Goal: Information Seeking & Learning: Learn about a topic

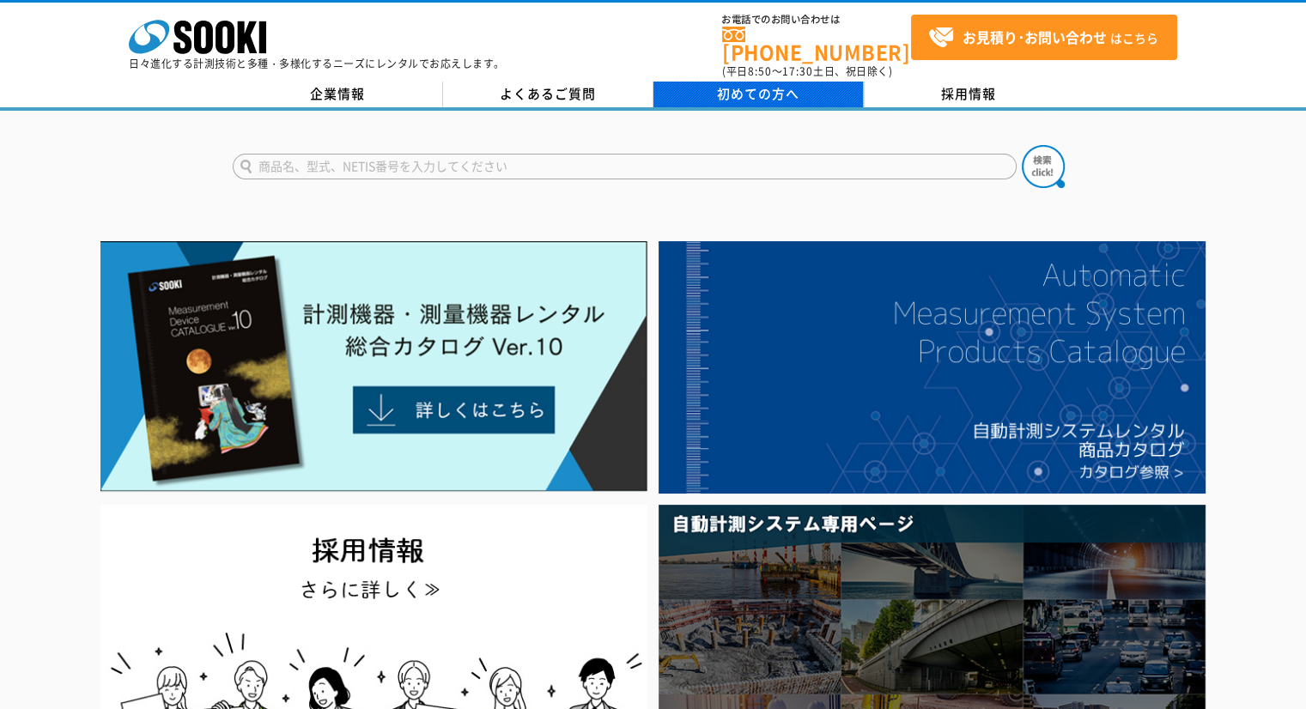
click at [742, 88] on span "初めての方へ" at bounding box center [758, 93] width 82 height 19
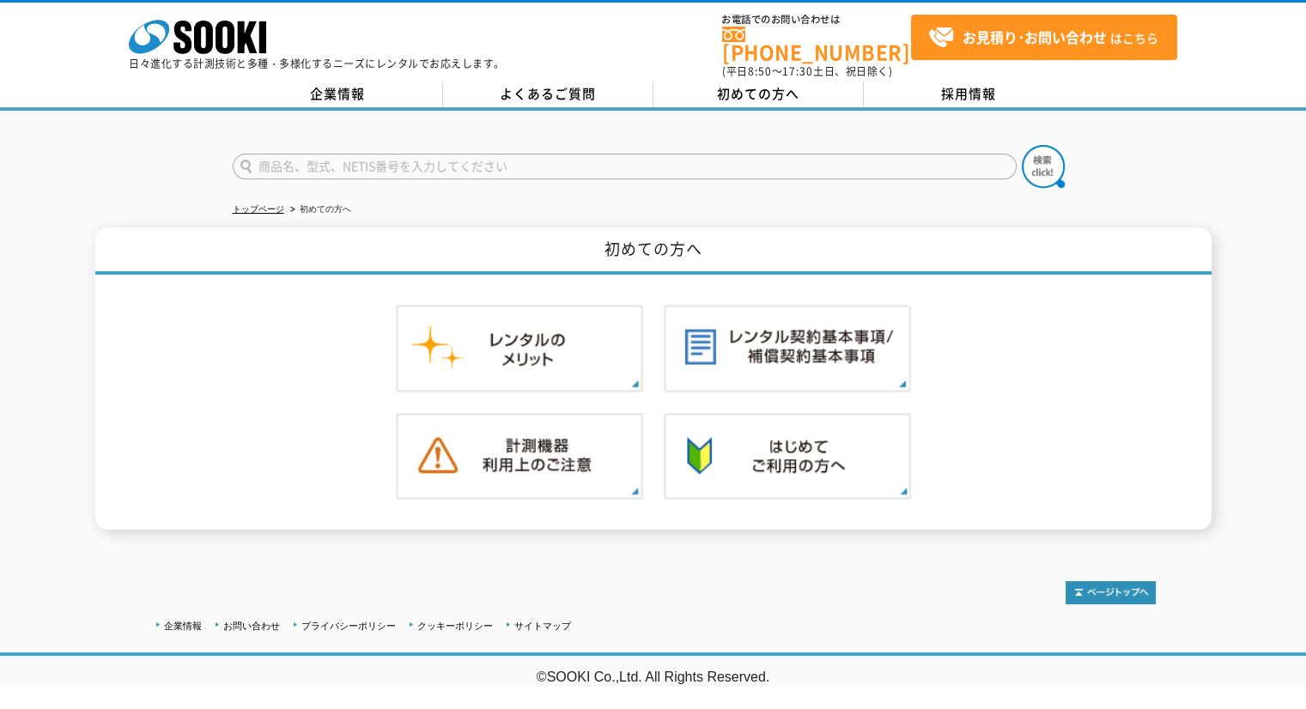
click at [416, 111] on div at bounding box center [653, 152] width 1306 height 82
click at [391, 97] on div "企業情報 よくあるご質問 初めての方へ 採用情報" at bounding box center [653, 96] width 1306 height 29
click at [361, 83] on link "企業情報" at bounding box center [338, 95] width 210 height 26
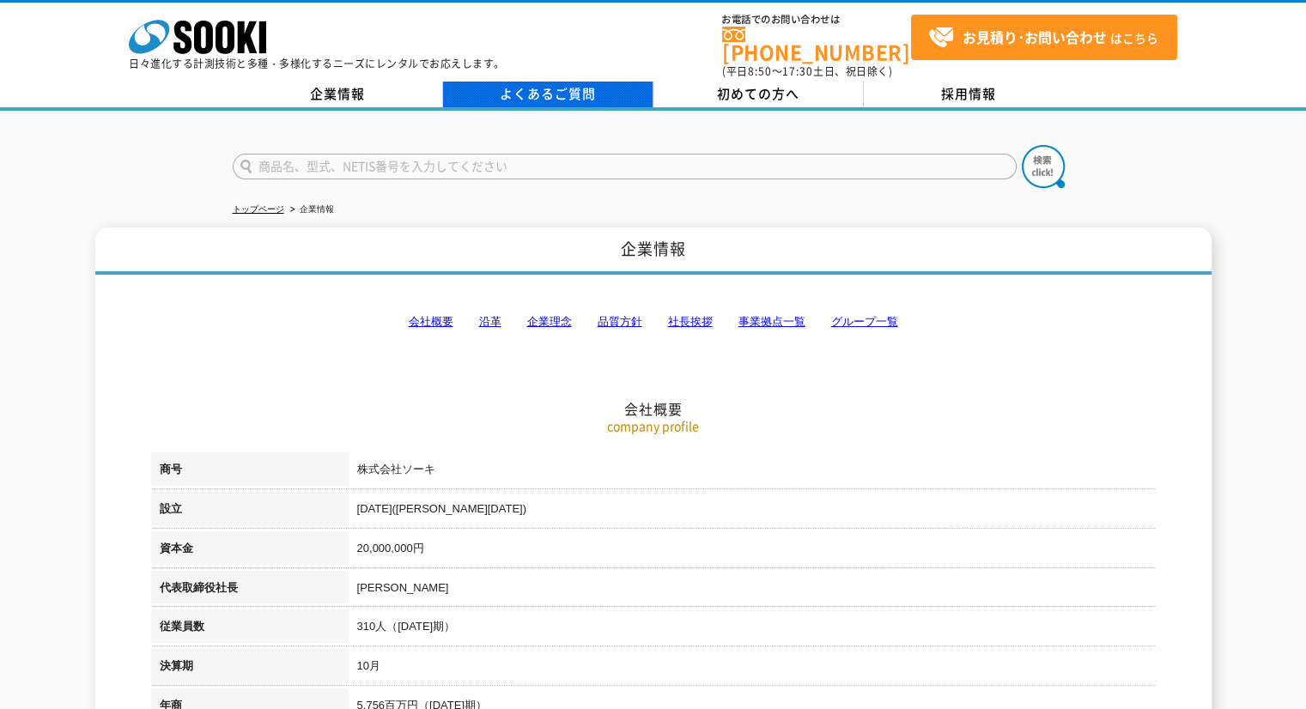
click at [513, 82] on link "よくあるご質問" at bounding box center [548, 95] width 210 height 26
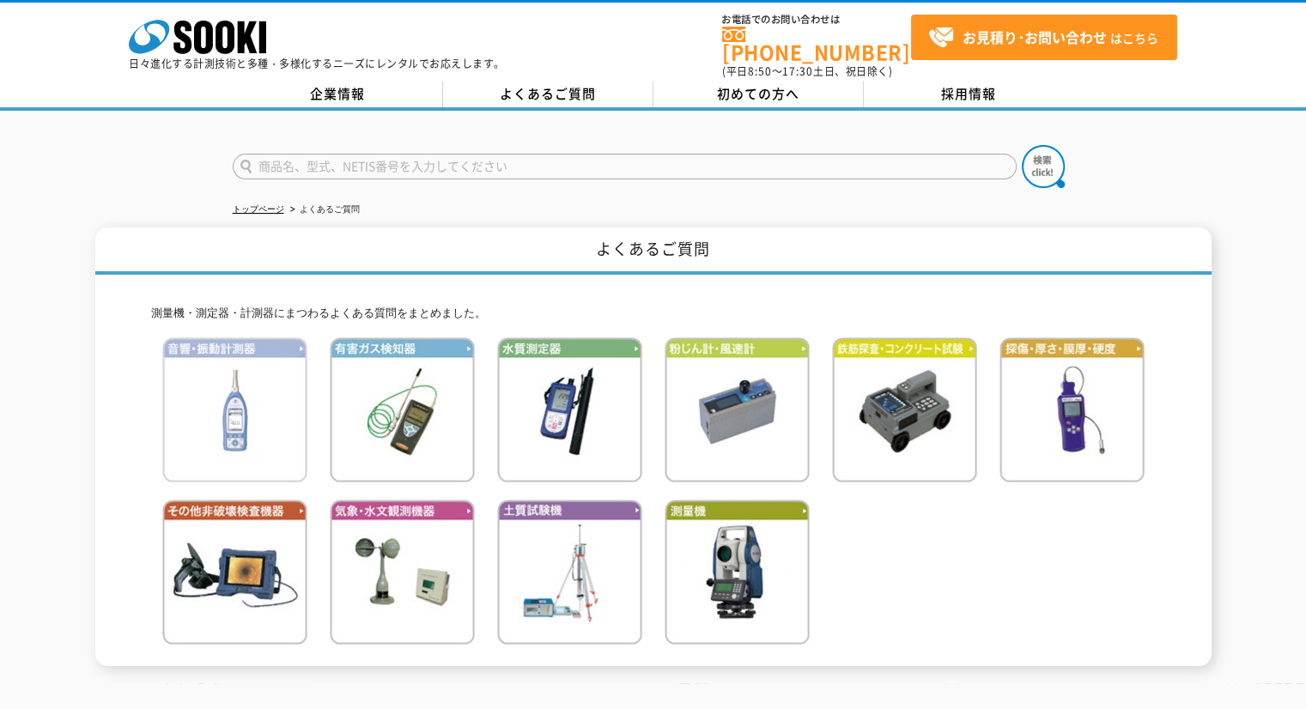
click at [247, 397] on img at bounding box center [234, 409] width 145 height 145
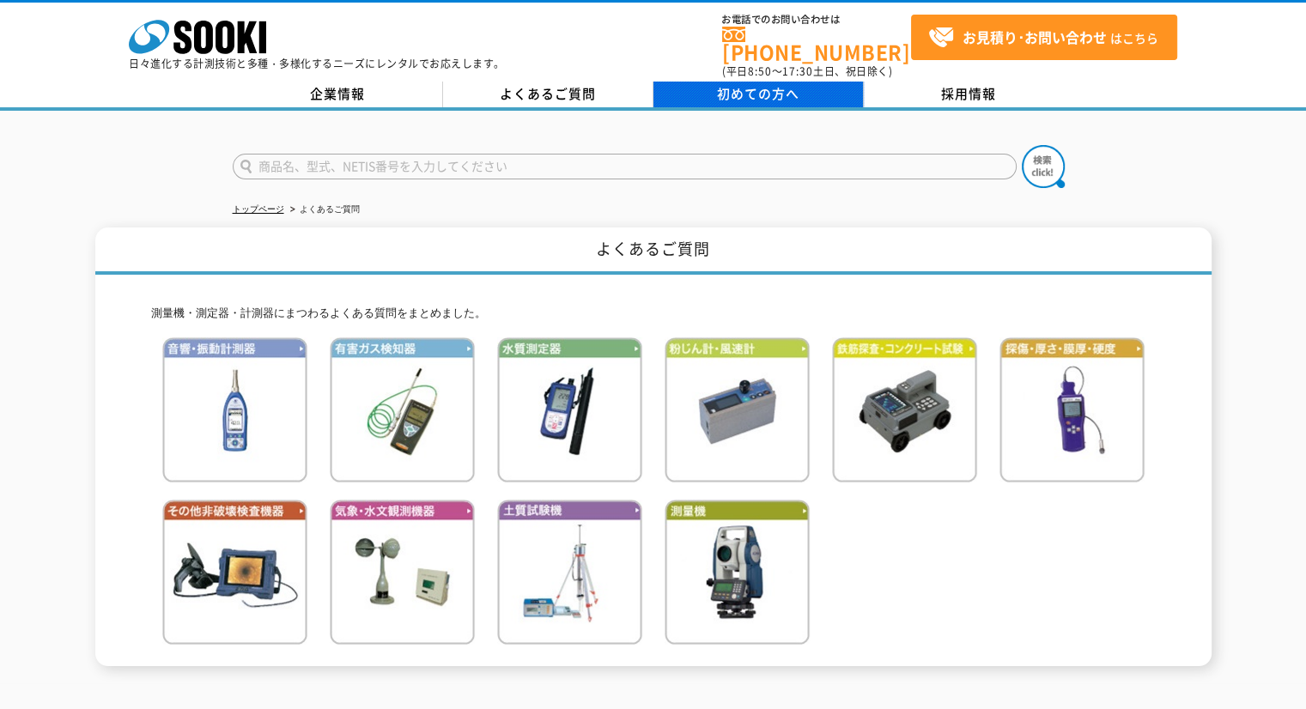
click at [743, 82] on link "初めての方へ" at bounding box center [758, 95] width 210 height 26
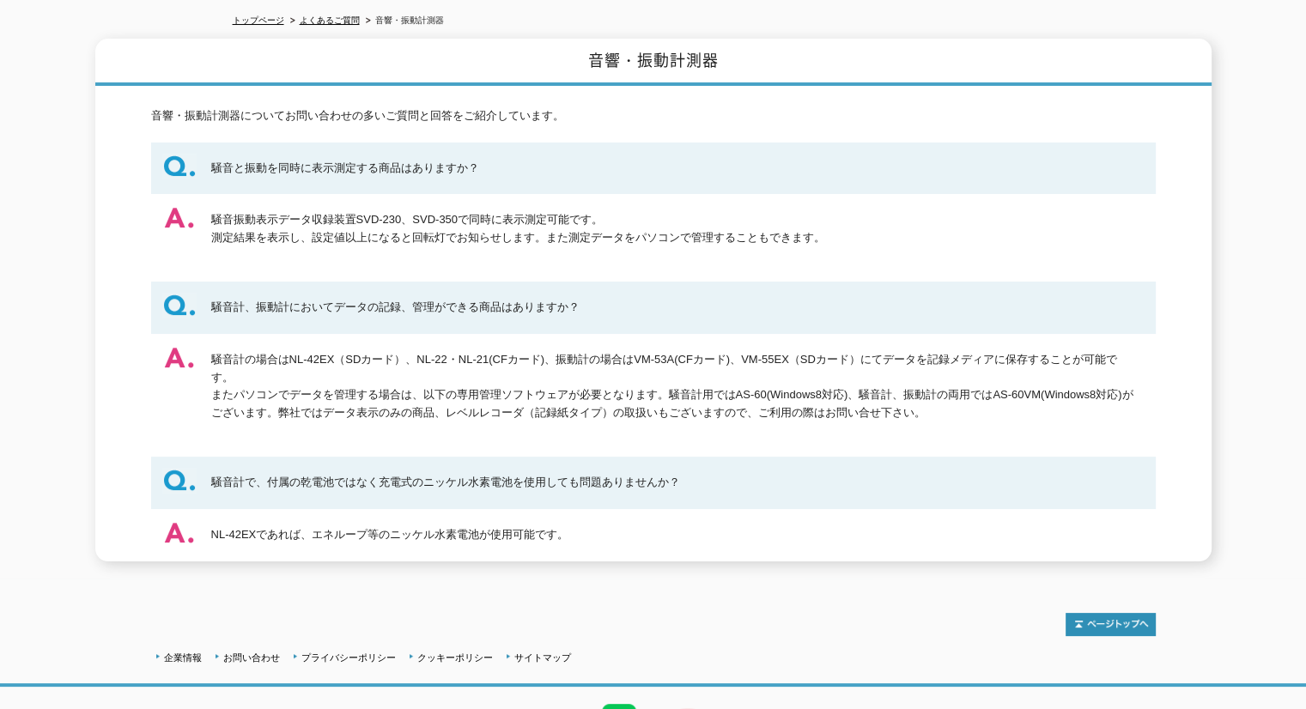
scroll to position [274, 0]
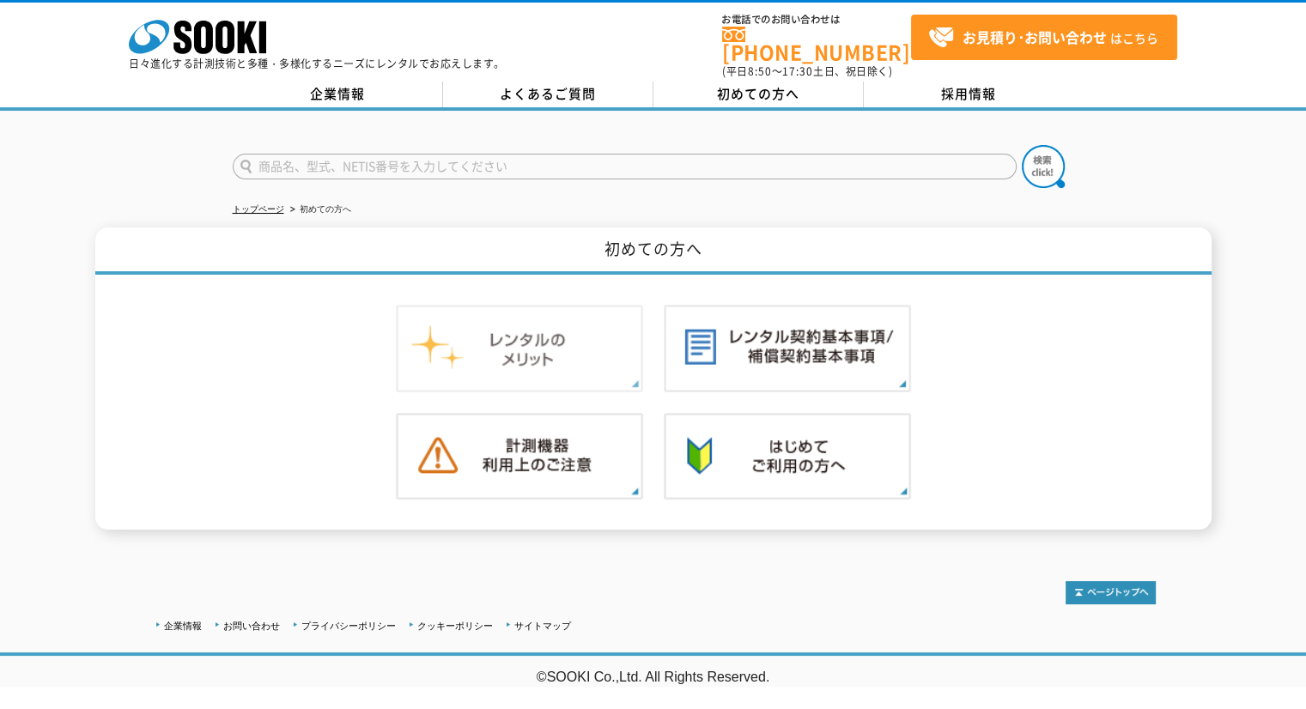
click at [609, 329] on img at bounding box center [519, 349] width 247 height 88
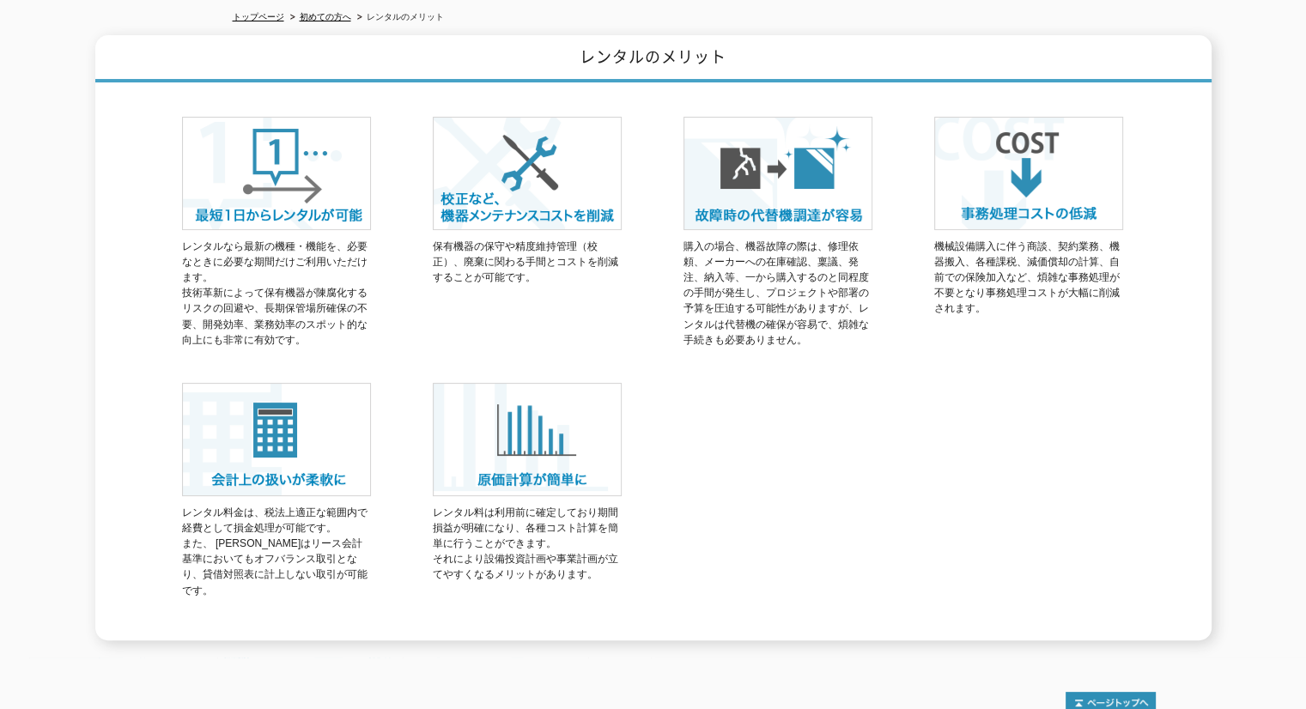
scroll to position [192, 0]
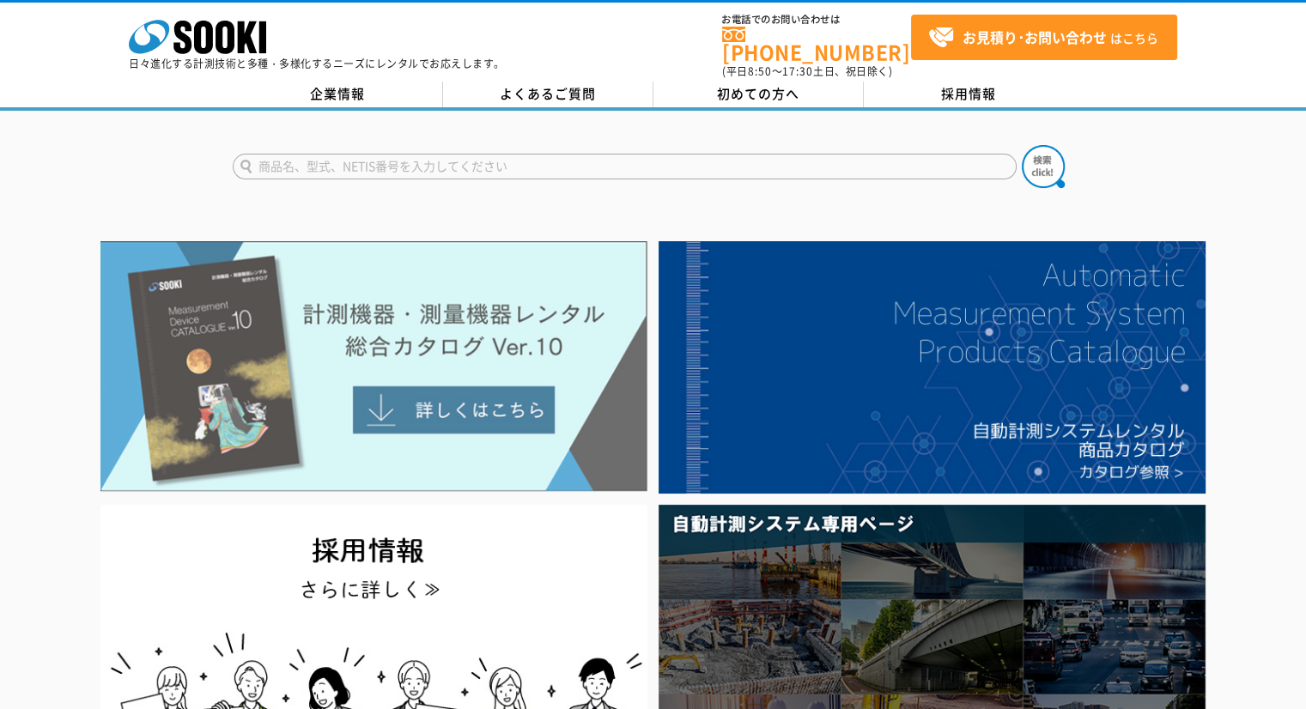
click at [498, 392] on img at bounding box center [373, 366] width 547 height 251
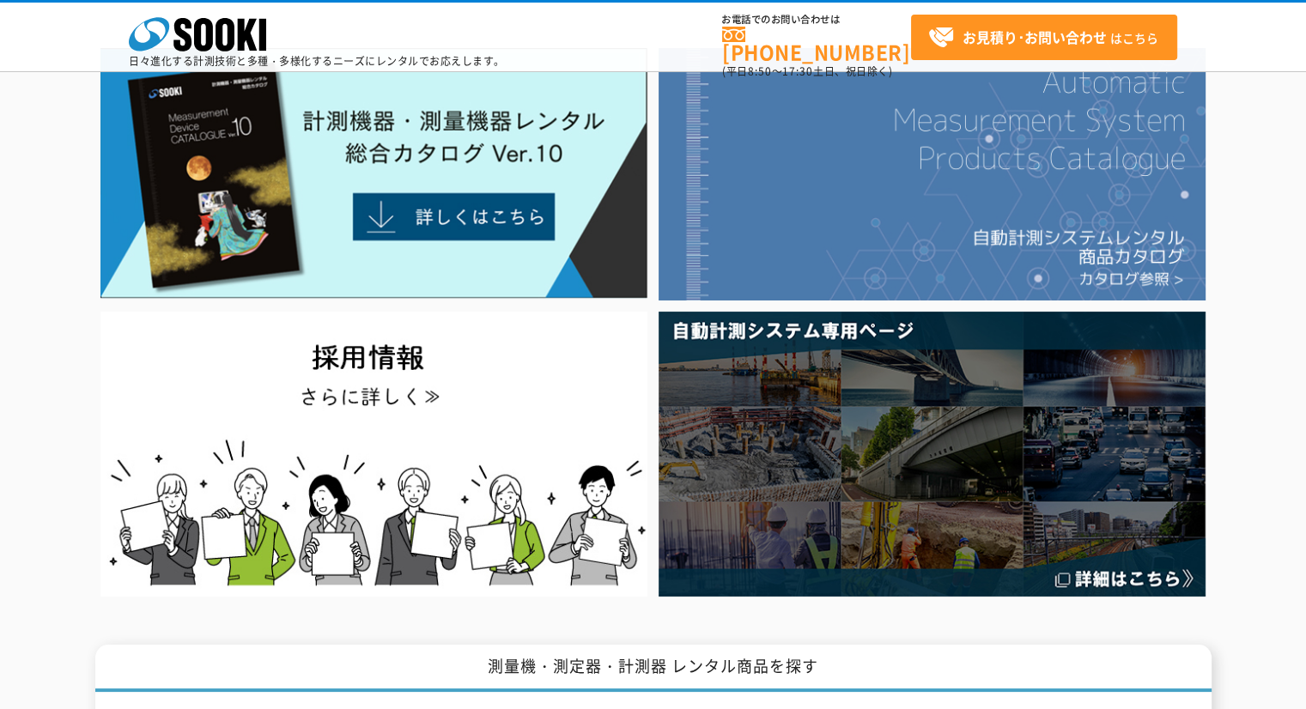
click at [921, 161] on img at bounding box center [931, 174] width 547 height 252
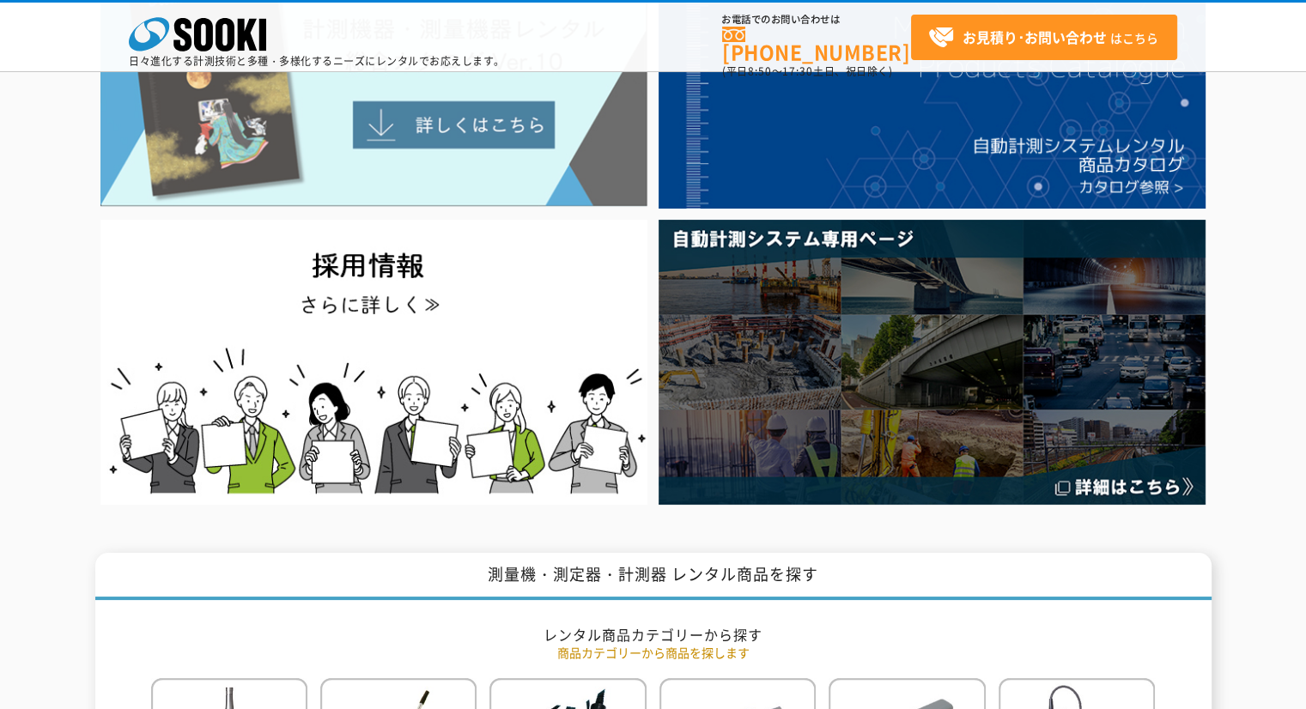
scroll to position [206, 0]
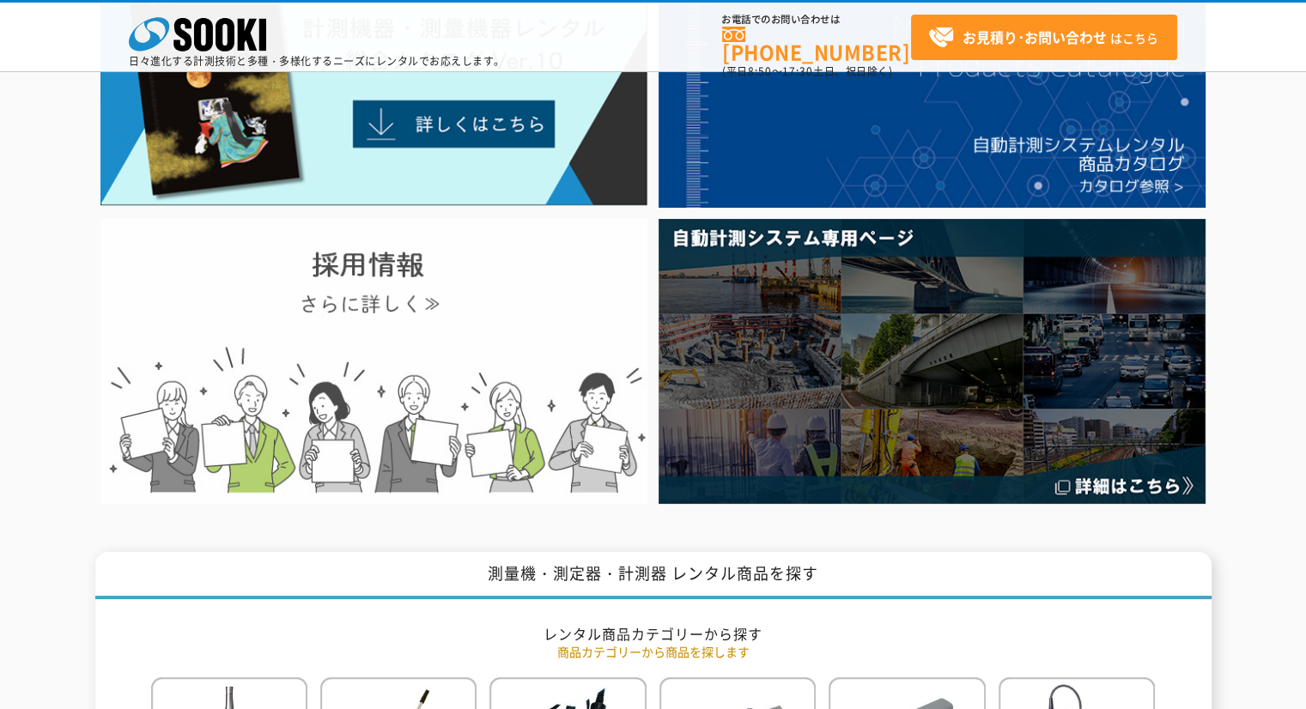
click at [416, 317] on img at bounding box center [373, 361] width 547 height 284
